Goal: Information Seeking & Learning: Learn about a topic

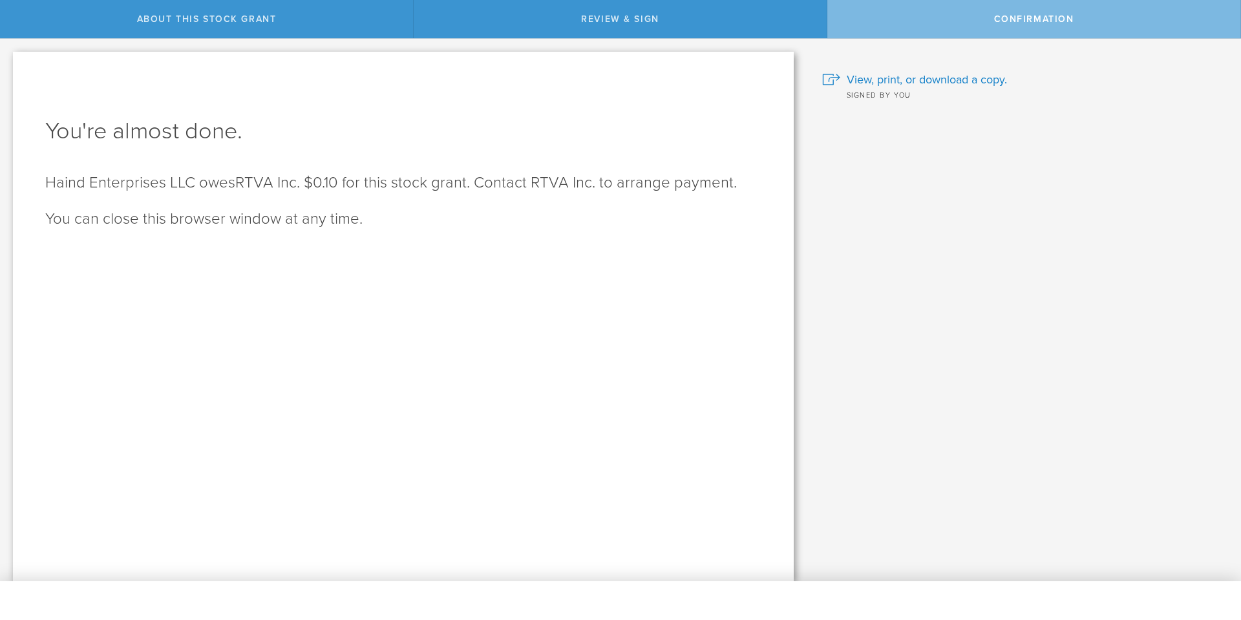
click at [188, 19] on span "About this stock grant" at bounding box center [207, 19] width 140 height 11
click at [1038, 14] on span "Confirmation" at bounding box center [1034, 19] width 80 height 11
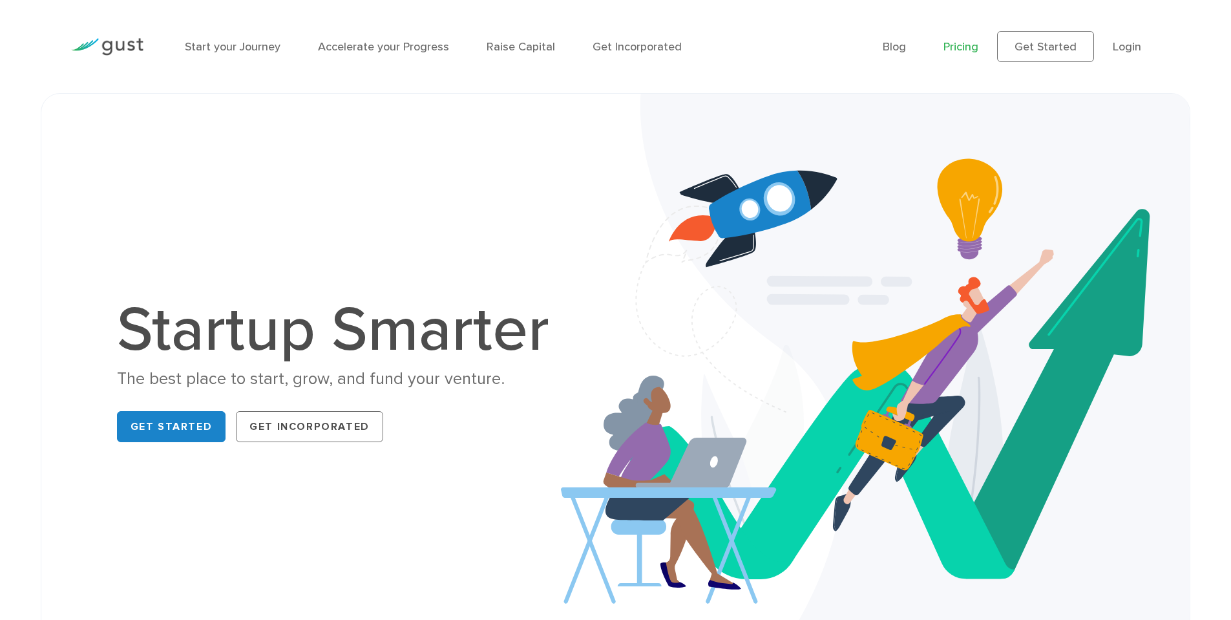
click at [966, 47] on link "Pricing" at bounding box center [960, 47] width 35 height 14
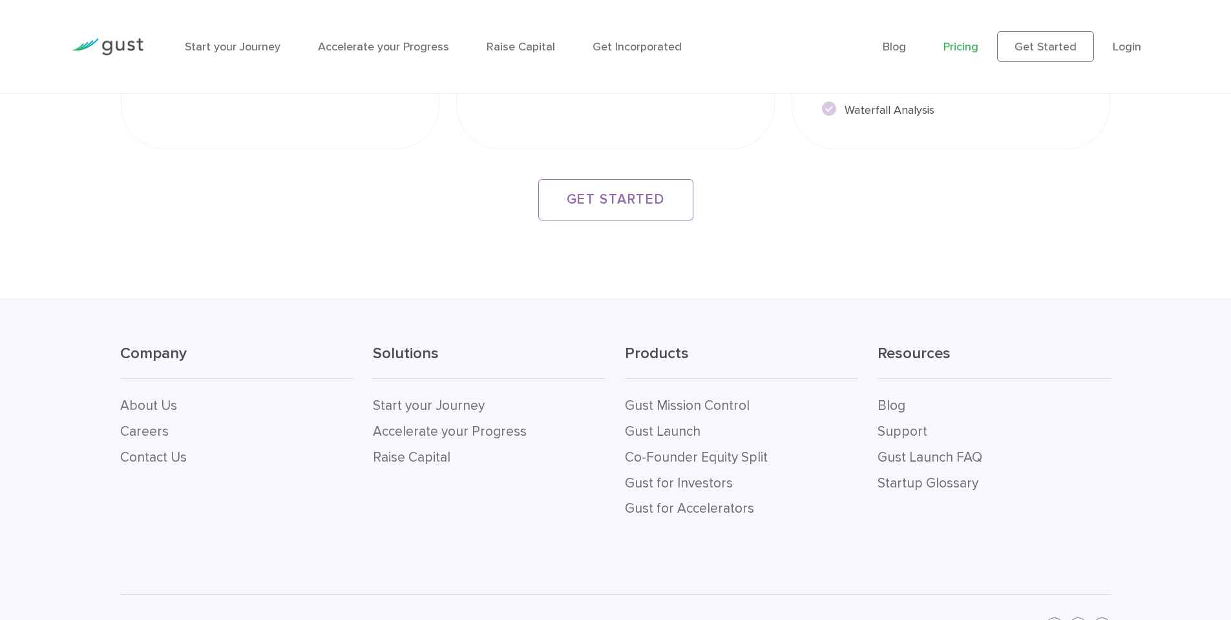
scroll to position [2512, 0]
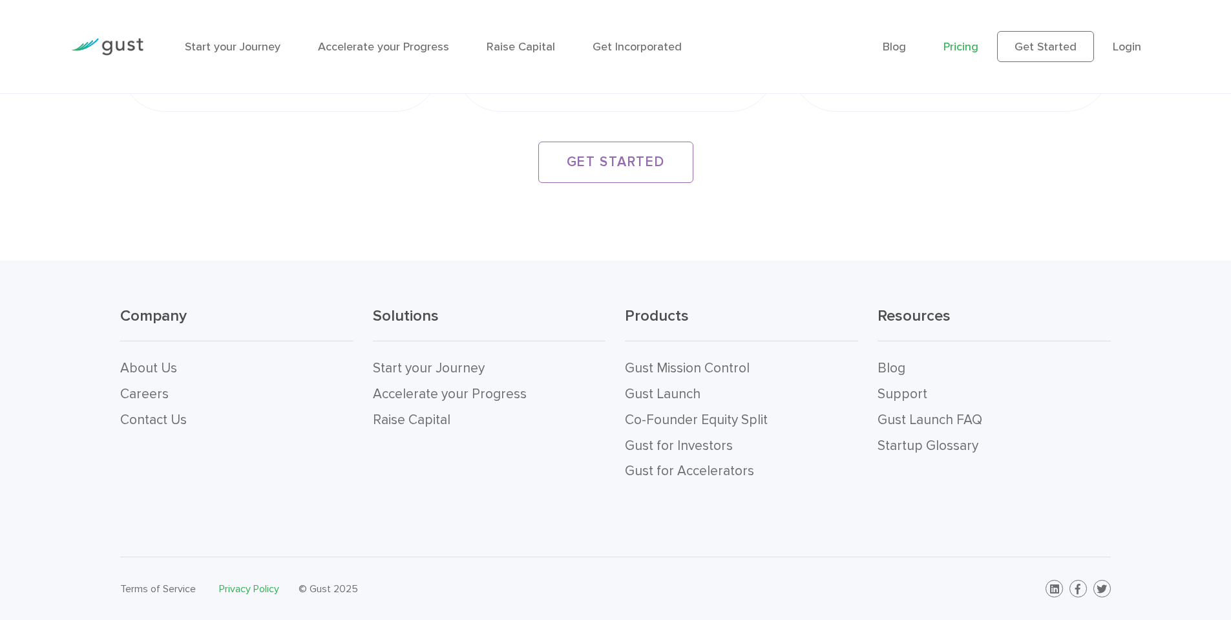
click at [246, 590] on link "Privacy Policy" at bounding box center [249, 588] width 60 height 12
